Goal: Task Accomplishment & Management: Manage account settings

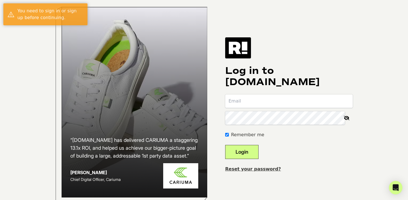
type input "[EMAIL_ADDRESS][DOMAIN_NAME]"
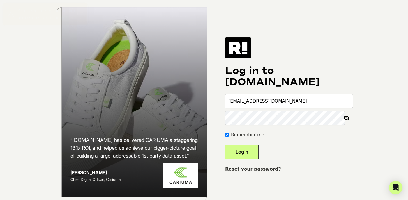
click at [250, 159] on button "Login" at bounding box center [241, 152] width 33 height 14
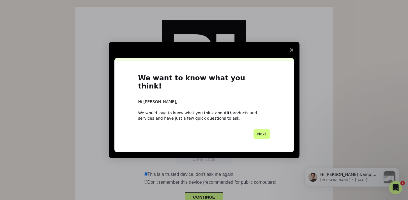
click at [291, 52] on icon "Close survey" at bounding box center [291, 49] width 3 height 3
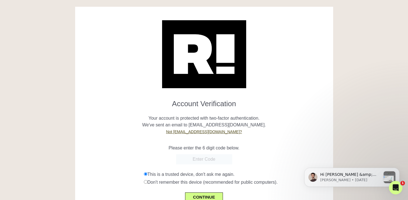
click at [216, 156] on input "text" at bounding box center [204, 159] width 56 height 10
paste input "566539"
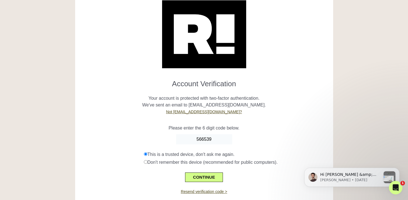
scroll to position [22, 0]
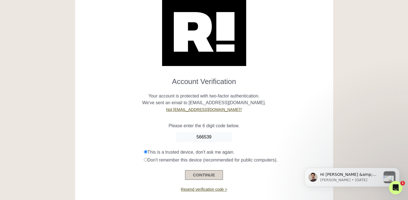
type input "566539"
click at [194, 172] on button "CONTINUE" at bounding box center [204, 175] width 38 height 10
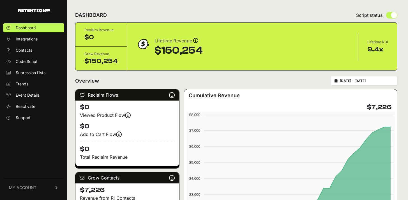
click at [23, 190] on span "MY ACCOUNT" at bounding box center [23, 188] width 28 height 6
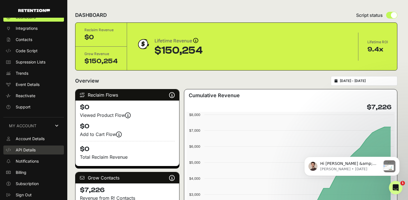
click at [24, 148] on span "API Details" at bounding box center [26, 150] width 20 height 6
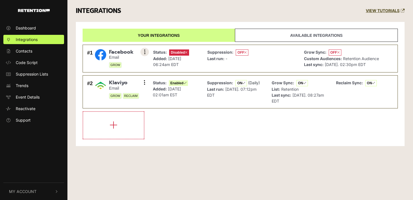
click at [142, 51] on button at bounding box center [144, 52] width 8 height 8
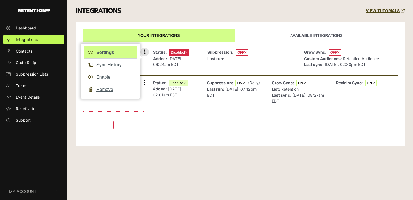
click at [109, 54] on link "Settings" at bounding box center [110, 52] width 53 height 12
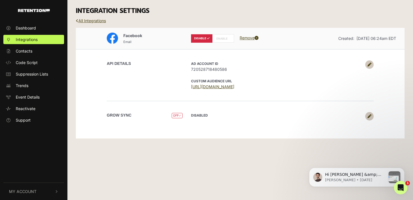
click at [227, 39] on label "ENABLE" at bounding box center [223, 38] width 22 height 8
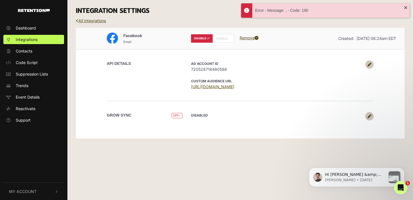
click at [223, 87] on link "[URL][DOMAIN_NAME]" at bounding box center [212, 86] width 43 height 5
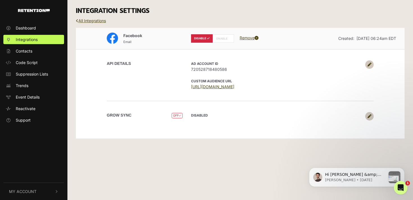
click at [371, 64] on link at bounding box center [369, 64] width 8 height 8
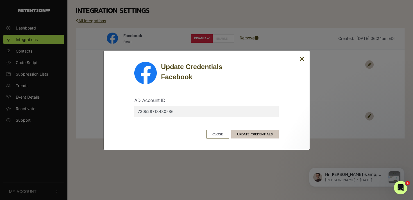
click at [255, 137] on button "UPDATE CREDENTIALS" at bounding box center [254, 134] width 47 height 8
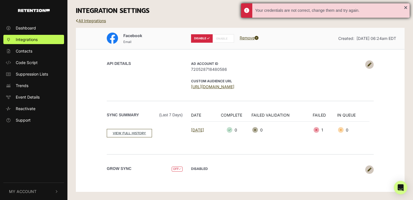
click at [405, 8] on div "Your credentials are not correct, change them and try again." at bounding box center [325, 10] width 168 height 14
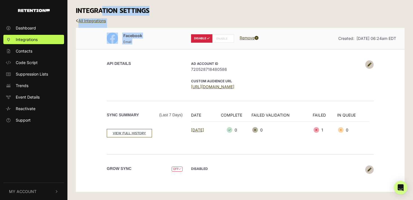
drag, startPoint x: 403, startPoint y: 5, endPoint x: 225, endPoint y: 37, distance: 181.7
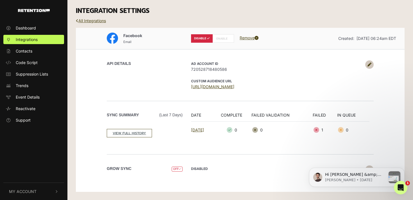
click at [369, 65] on icon at bounding box center [369, 65] width 4 height 4
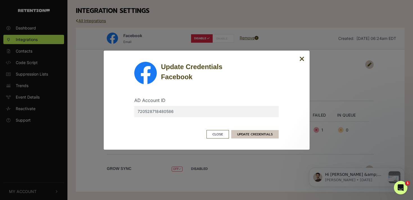
click at [249, 136] on button "UPDATE CREDENTIALS" at bounding box center [254, 134] width 47 height 8
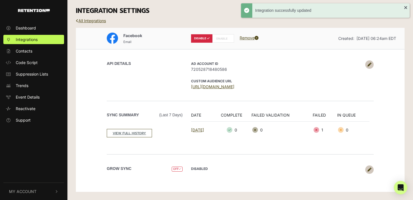
click at [224, 40] on label "ENABLE" at bounding box center [223, 38] width 22 height 8
radio input "false"
radio input "true"
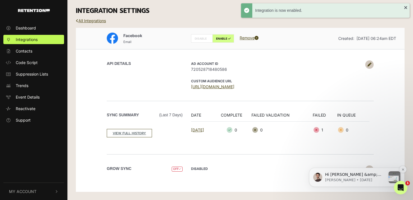
click at [367, 170] on div "Hi [PERSON_NAME] &amp; [PERSON_NAME], I'm reaching out to let you know your Fac…" at bounding box center [356, 177] width 95 height 19
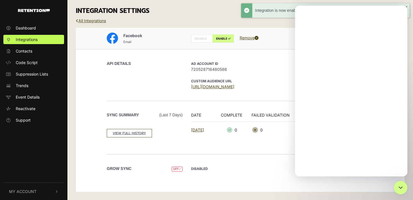
click at [370, 170] on div "Intercom messenger" at bounding box center [351, 100] width 112 height 153
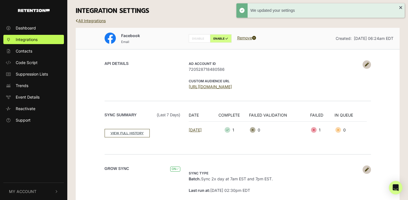
click at [34, 191] on span "My Account" at bounding box center [23, 191] width 28 height 6
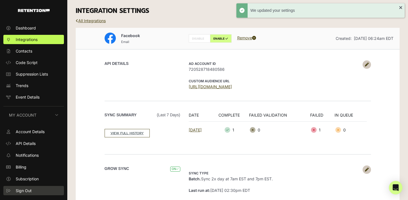
click at [30, 191] on span "Sign Out" at bounding box center [24, 191] width 16 height 6
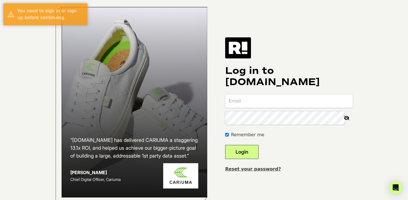
click at [257, 106] on input "email" at bounding box center [289, 100] width 128 height 13
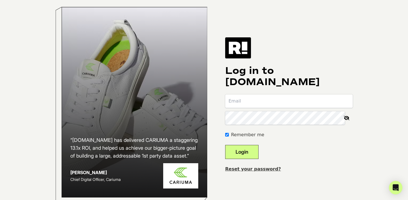
type input "danishppatel@gmail.com"
click at [240, 159] on button "Login" at bounding box center [241, 152] width 33 height 14
